Goal: Task Accomplishment & Management: Manage account settings

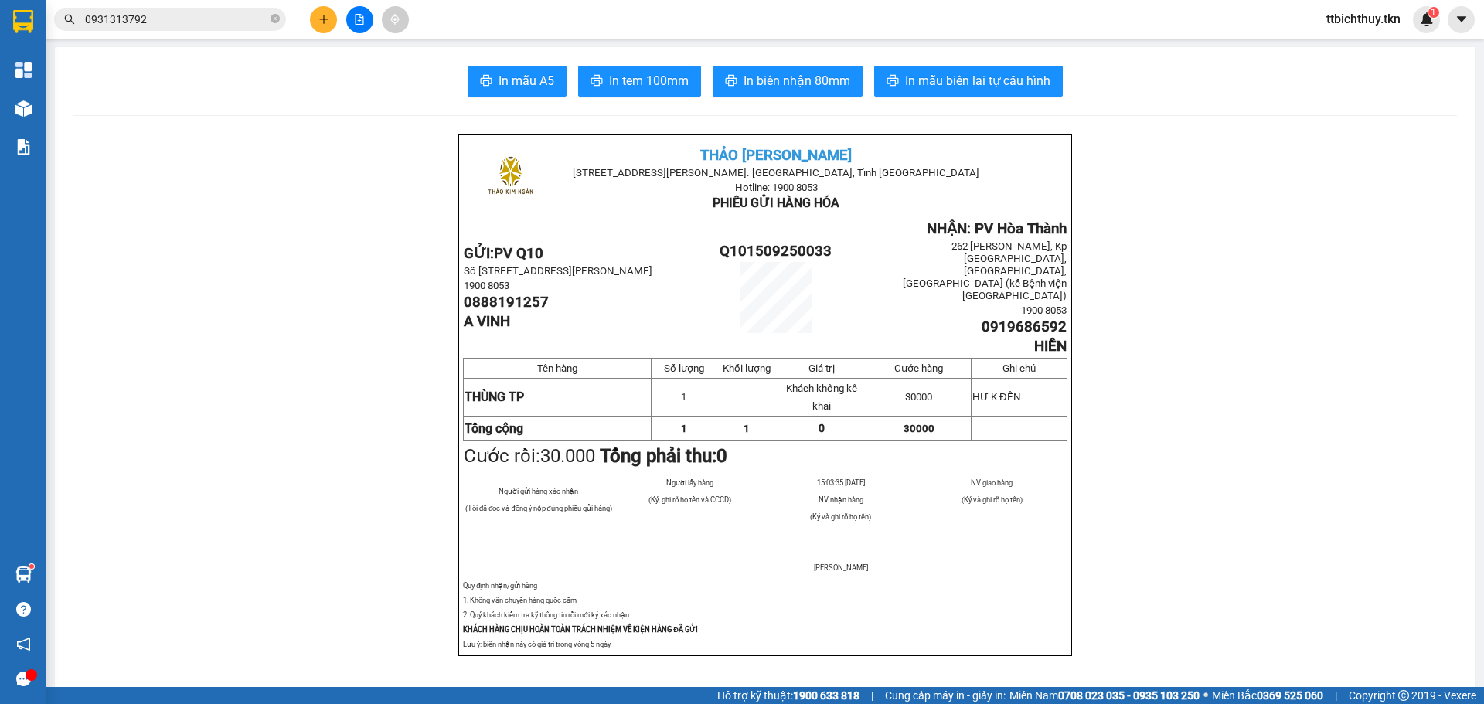
click at [153, 22] on input "0931313792" at bounding box center [176, 19] width 182 height 17
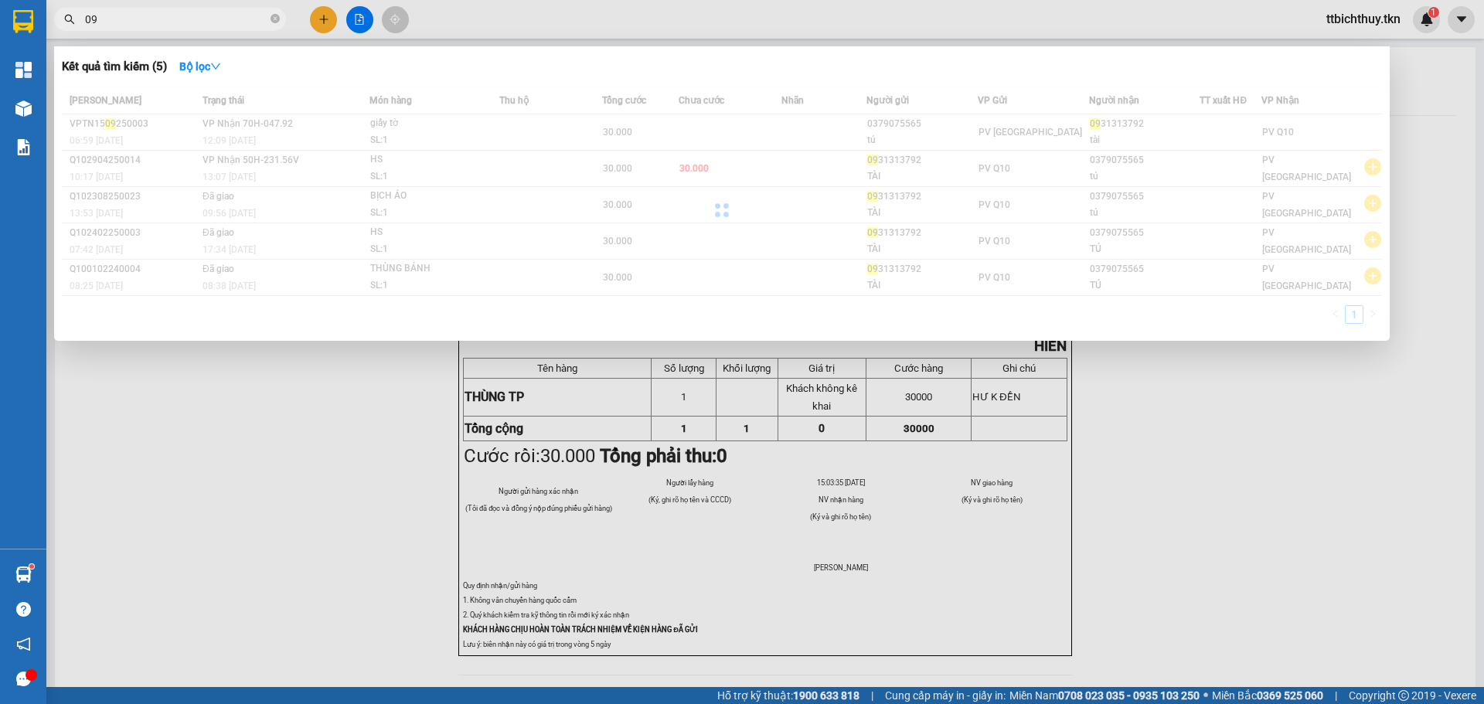
type input "0"
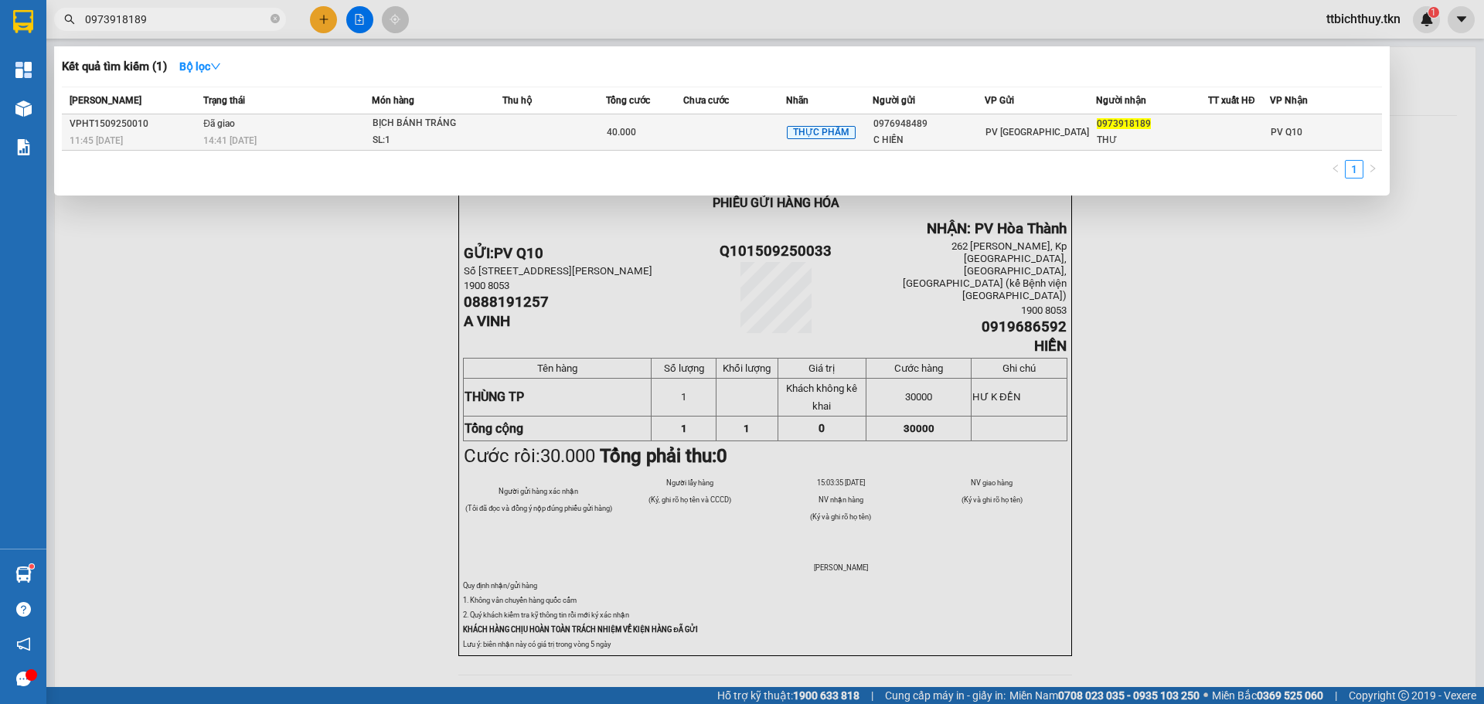
type input "0973918189"
click at [468, 131] on div "BỊCH BÁNH TRÁNG" at bounding box center [430, 123] width 116 height 17
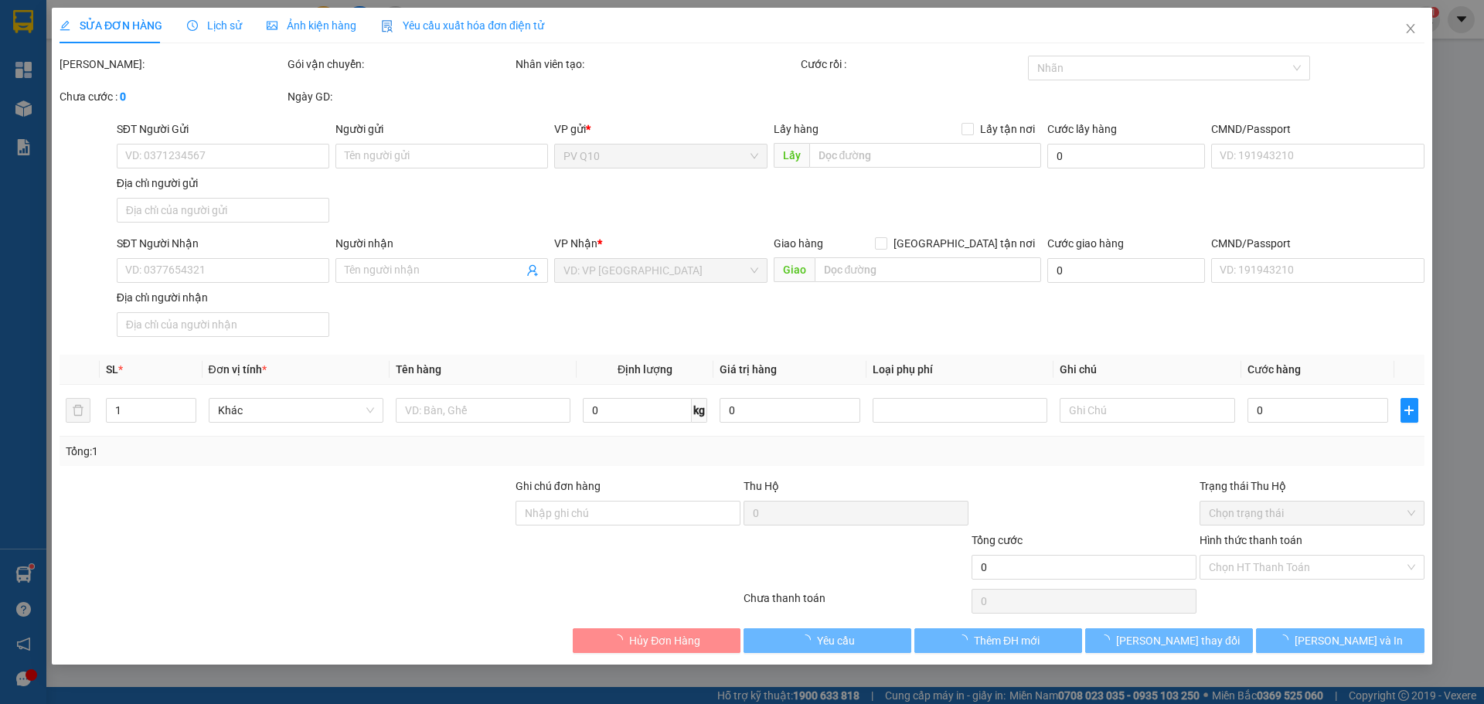
type input "0976948489"
type input "C HIỀN"
type input "0973918189"
type input "THƯ"
type input "40.000"
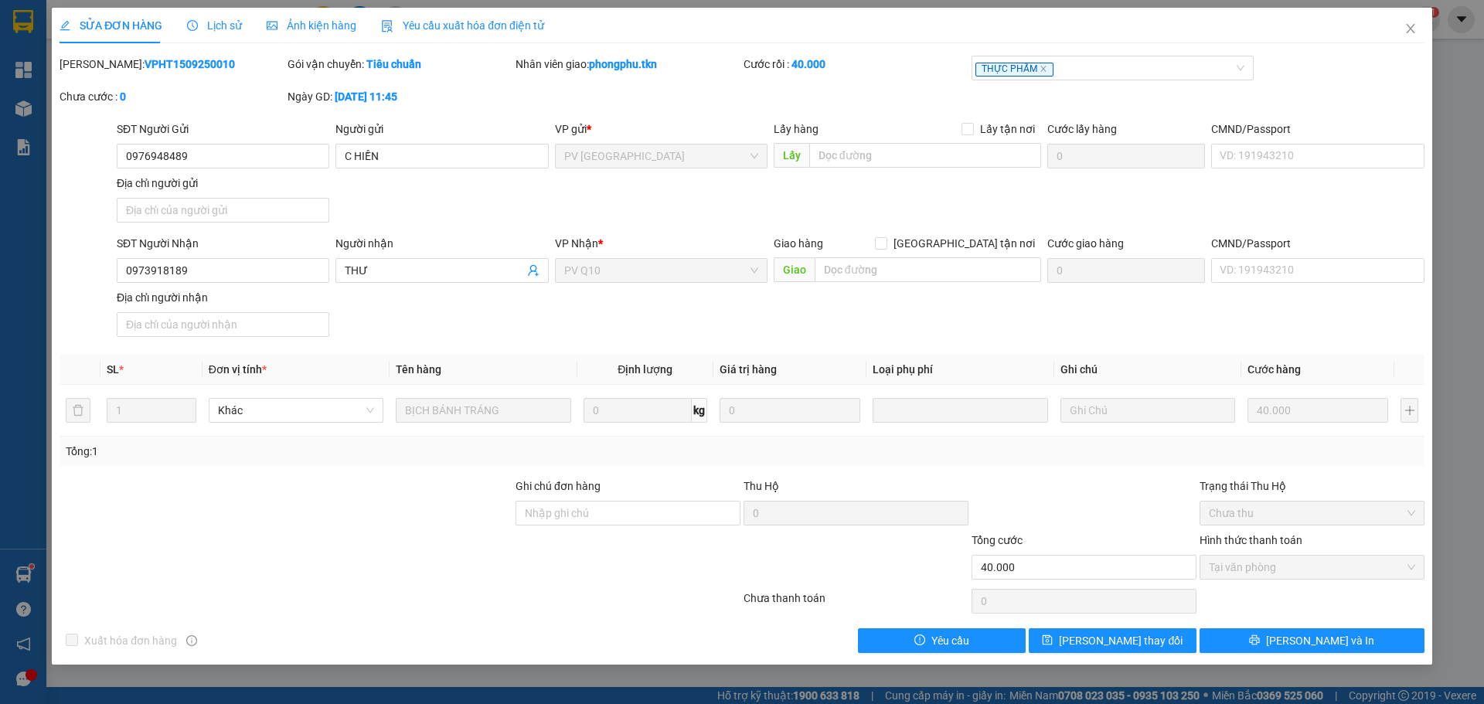
click at [199, 19] on span "Lịch sử" at bounding box center [214, 25] width 55 height 12
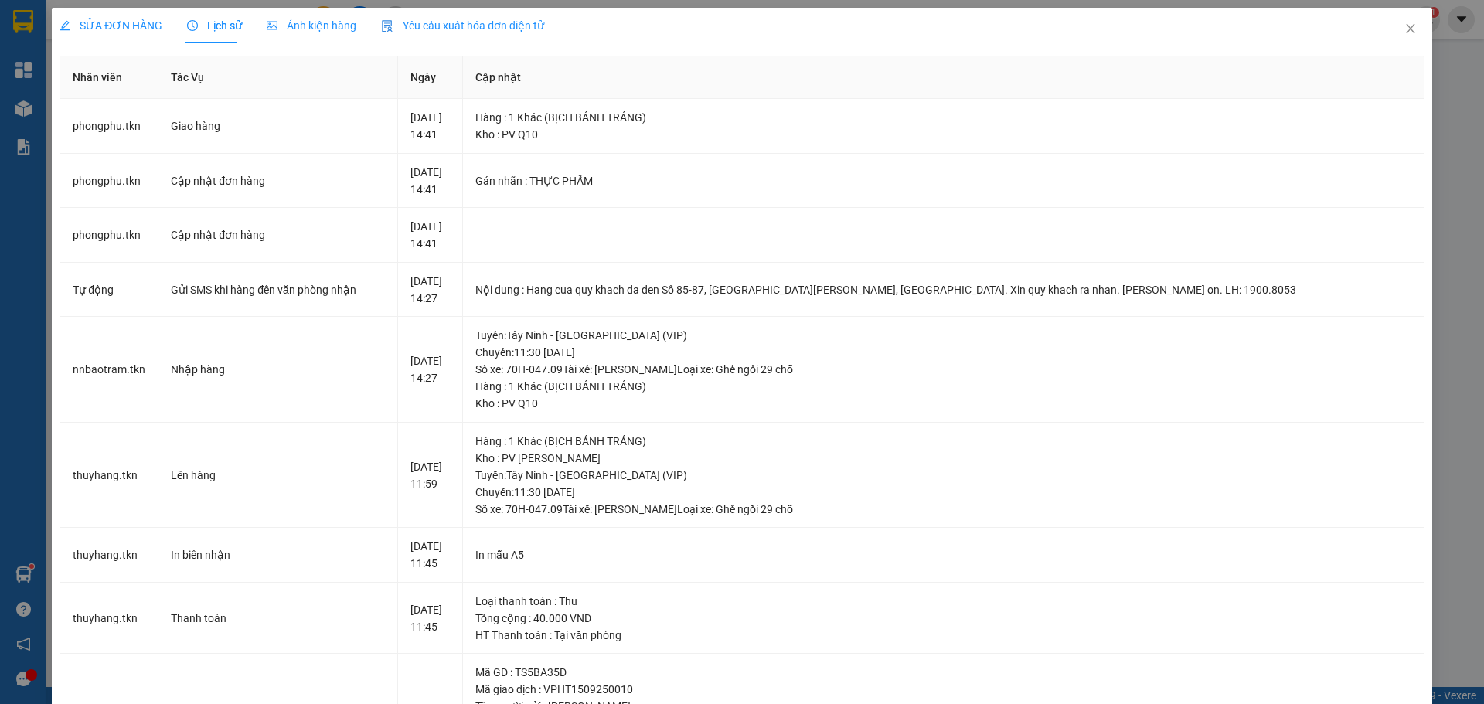
click at [29, 108] on div "SỬA ĐƠN HÀNG Lịch sử Ảnh kiện hàng Yêu cầu xuất hóa đơn điện tử Total Paid Fee …" at bounding box center [742, 352] width 1484 height 704
click at [1406, 27] on span "Close" at bounding box center [1410, 29] width 43 height 43
